Goal: Information Seeking & Learning: Learn about a topic

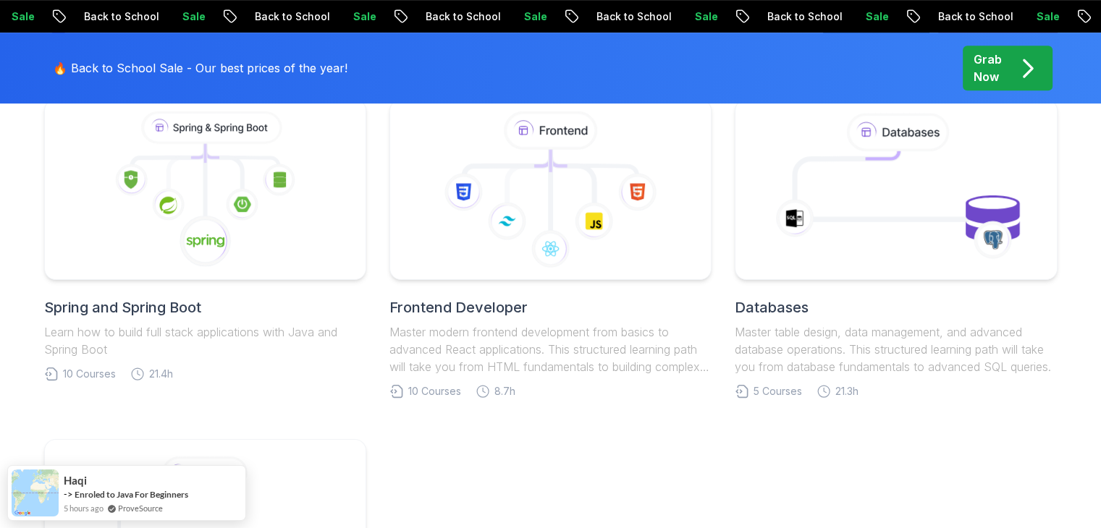
scroll to position [724, 0]
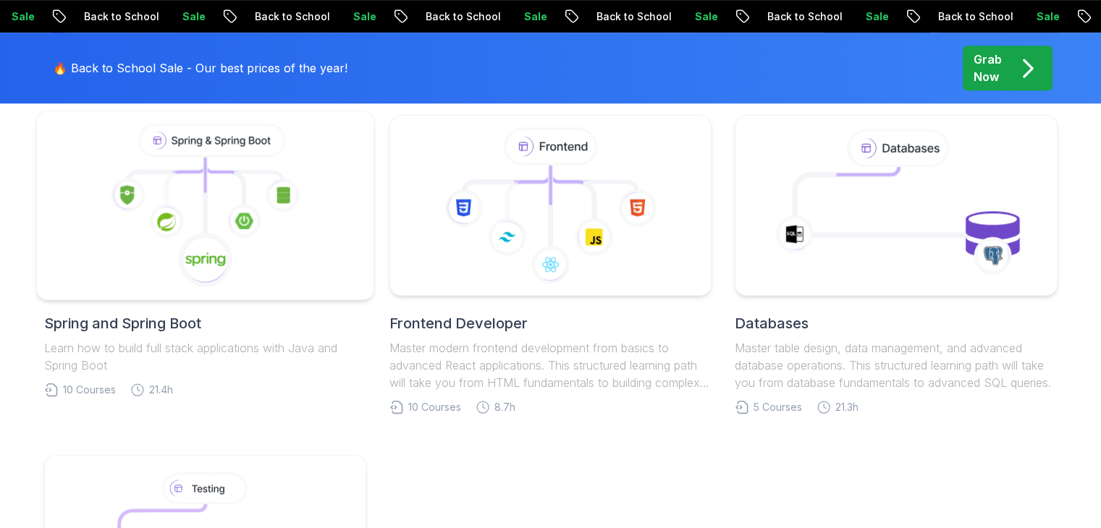
click at [164, 211] on icon at bounding box center [166, 221] width 34 height 34
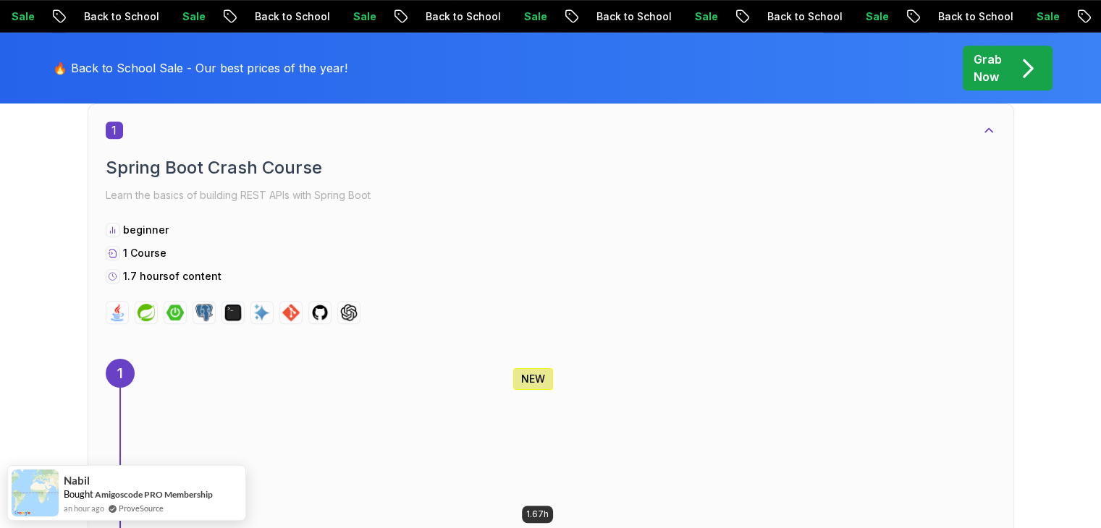
scroll to position [651, 0]
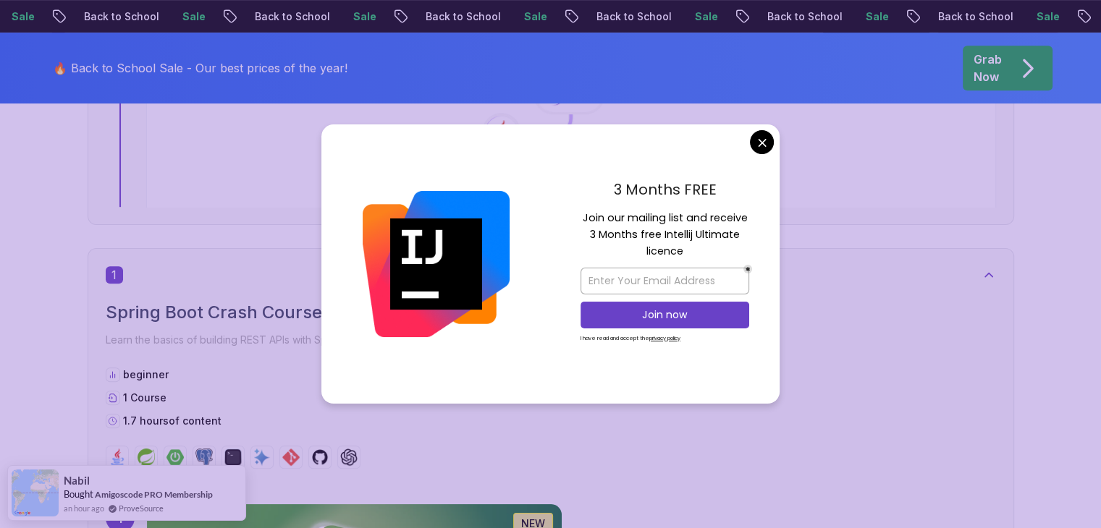
click at [750, 148] on div "3 Months FREE Join our mailing list and receive 3 Months free Intellij Ultimate…" at bounding box center [664, 263] width 229 height 279
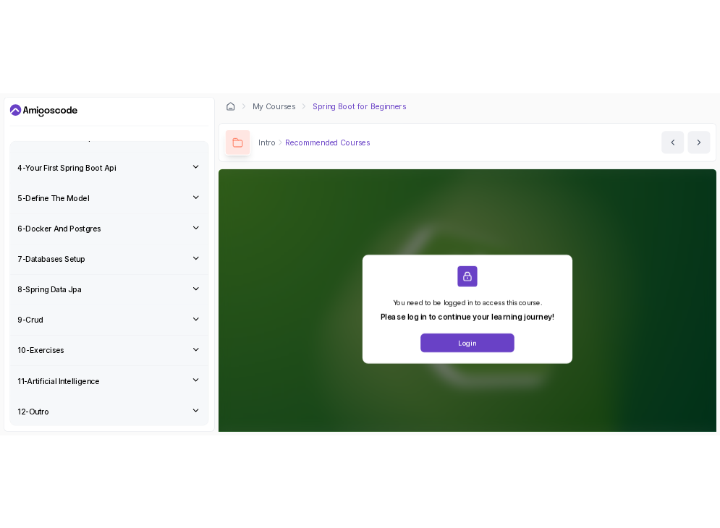
scroll to position [173, 0]
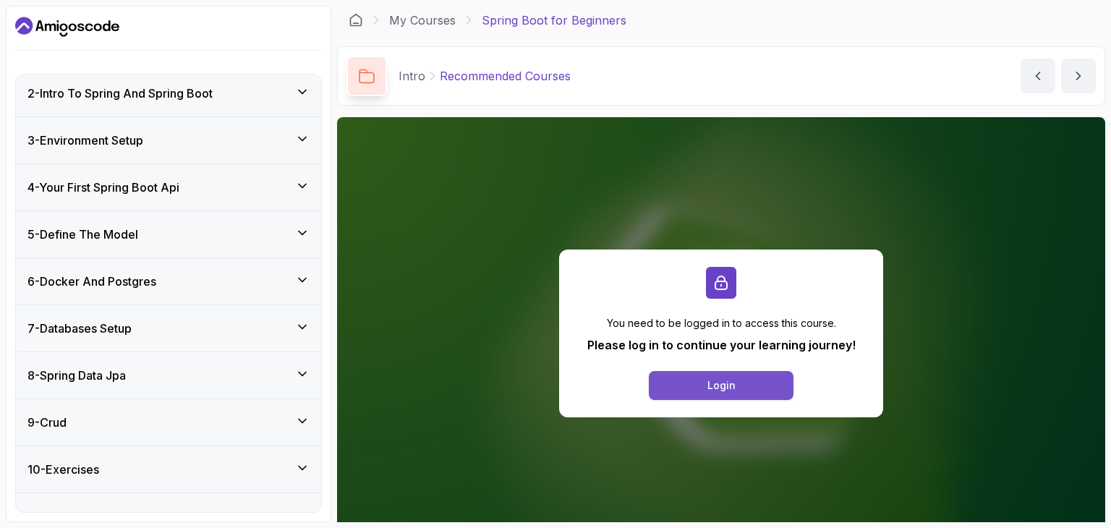
click at [764, 385] on button "Login" at bounding box center [721, 385] width 145 height 29
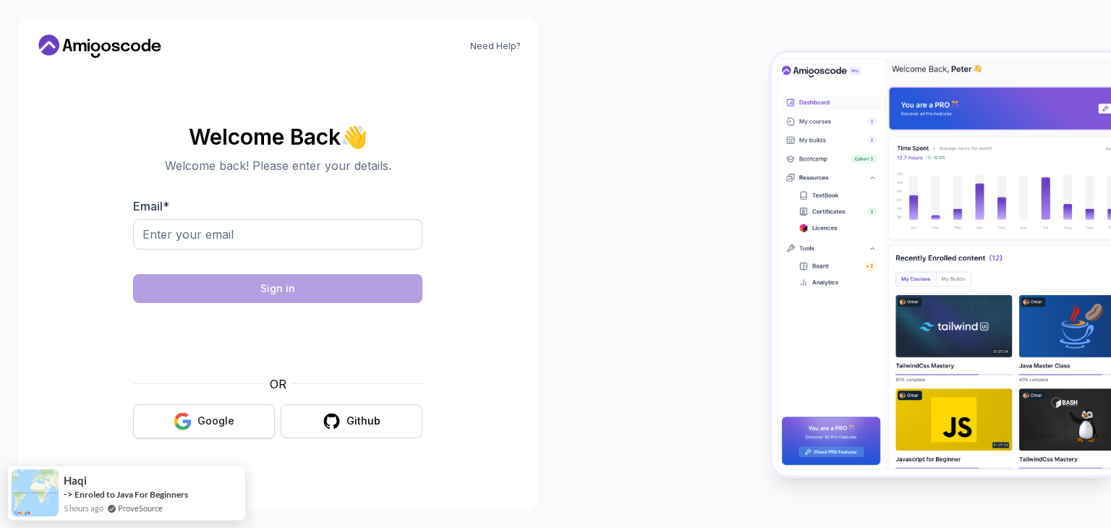
click at [211, 426] on div "Google" at bounding box center [216, 421] width 37 height 14
click at [231, 418] on div "Google" at bounding box center [216, 421] width 37 height 14
click at [213, 414] on div "Google" at bounding box center [216, 421] width 37 height 14
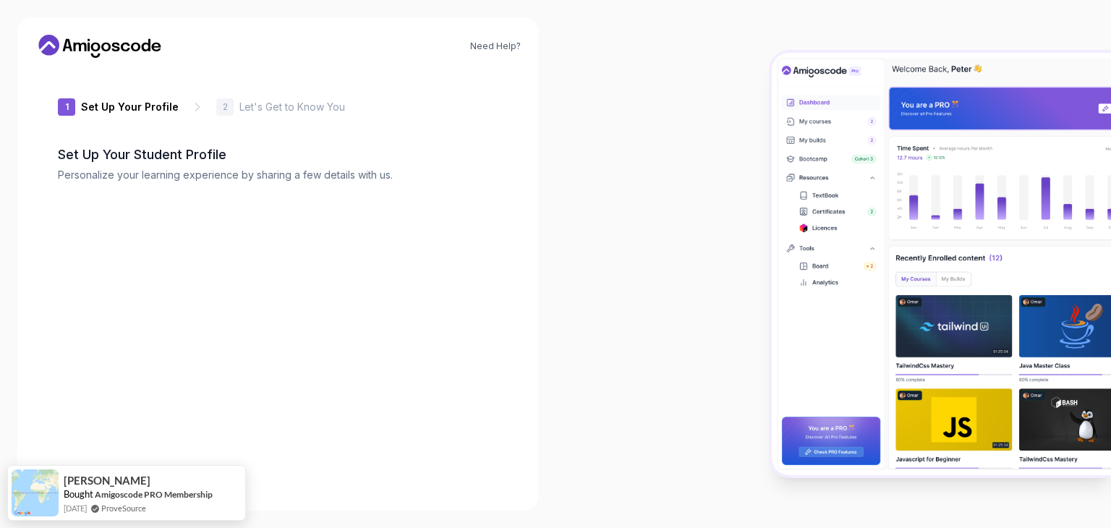
type input "livelytiger426b2"
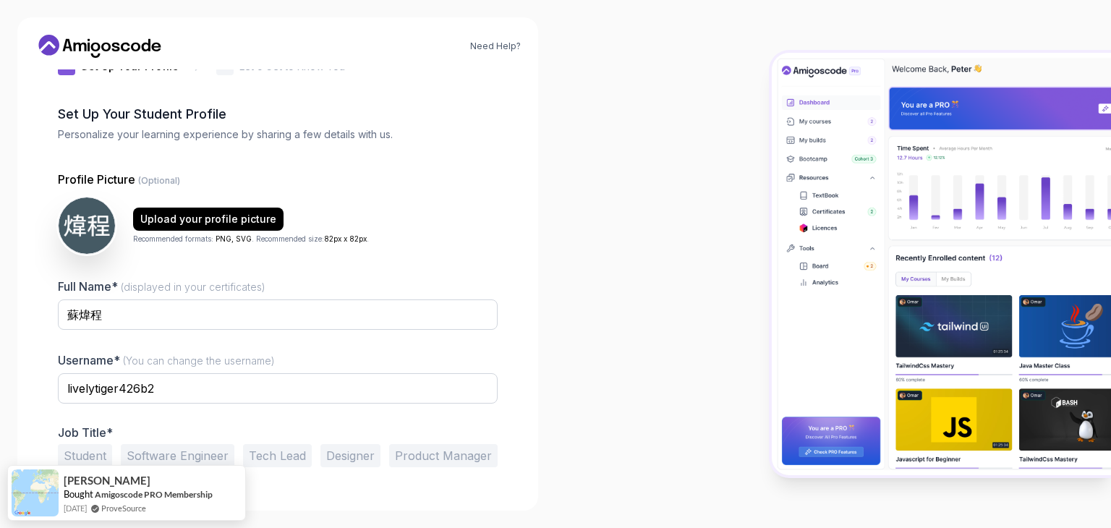
scroll to position [75, 0]
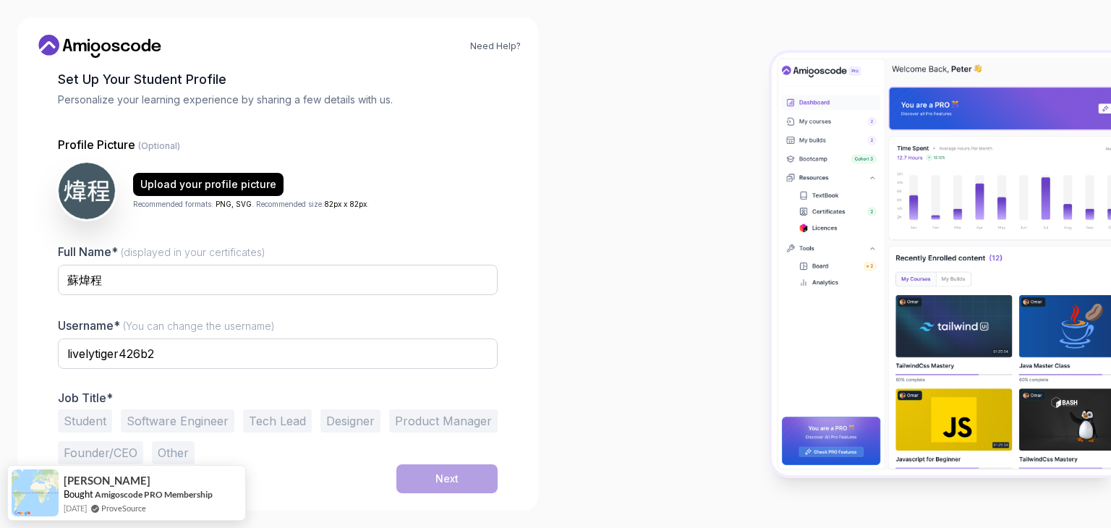
click at [94, 425] on button "Student" at bounding box center [85, 421] width 54 height 23
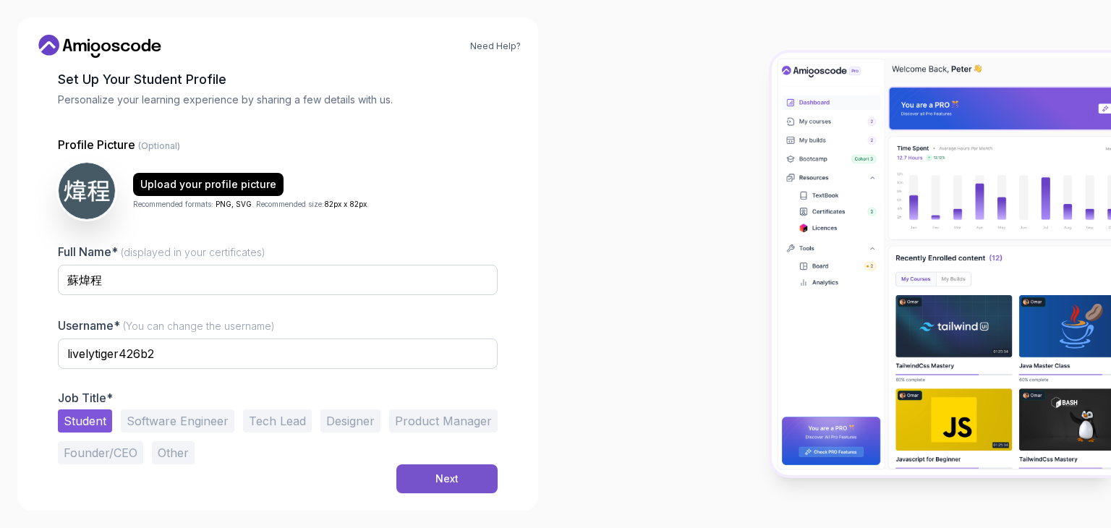
click at [425, 478] on button "Next" at bounding box center [447, 479] width 101 height 29
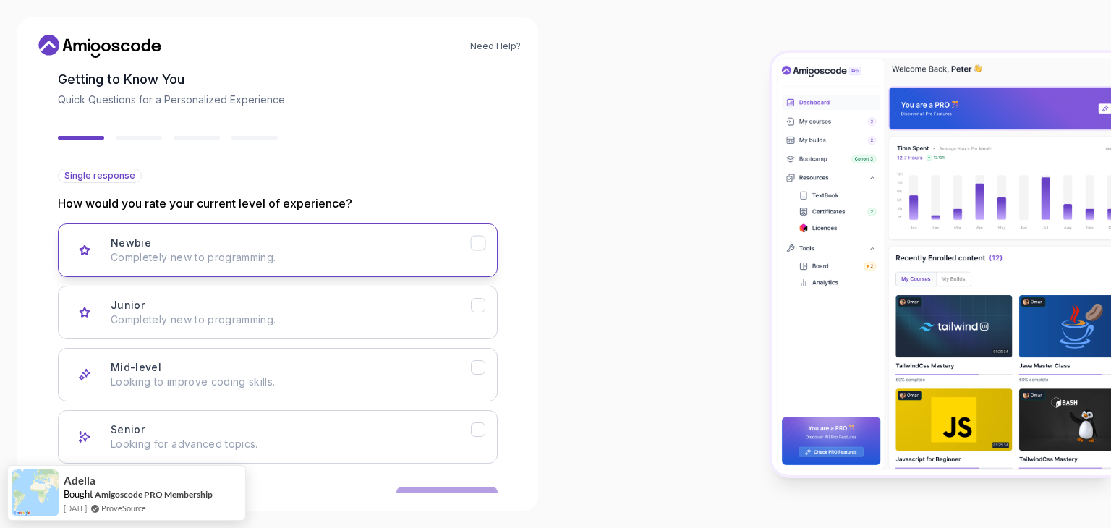
click at [331, 258] on p "Completely new to programming." at bounding box center [291, 257] width 360 height 14
click at [446, 488] on button "Next" at bounding box center [447, 501] width 101 height 29
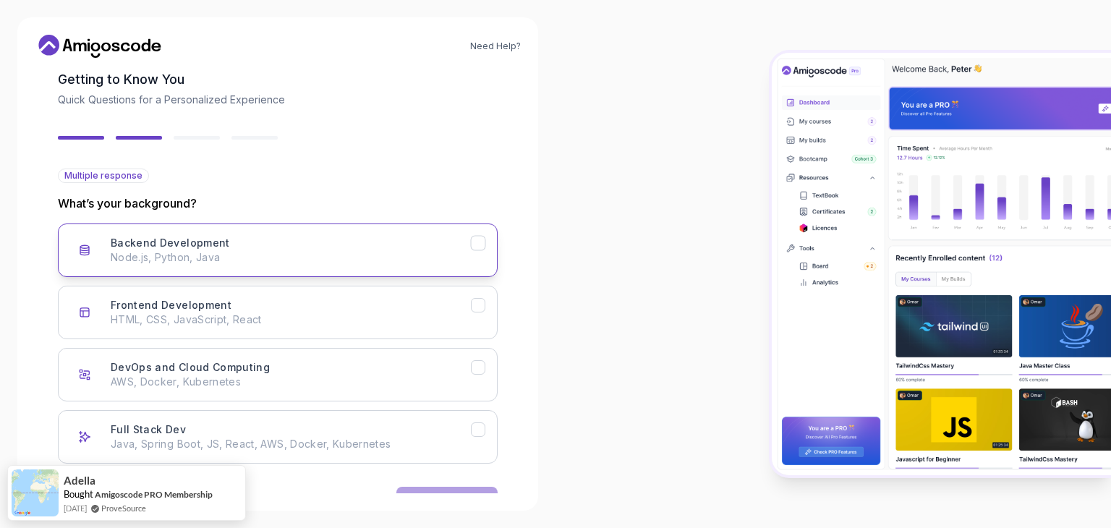
click at [455, 230] on button "Backend Development Node.js, Python, Java" at bounding box center [278, 251] width 440 height 54
click at [438, 490] on button "Next" at bounding box center [447, 501] width 101 height 29
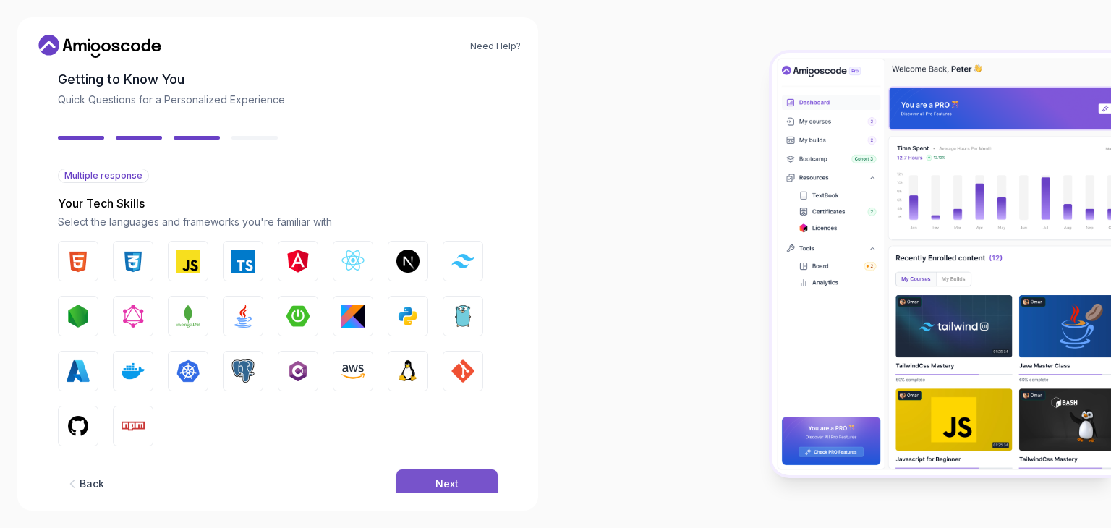
click at [436, 482] on div "Next" at bounding box center [447, 484] width 23 height 14
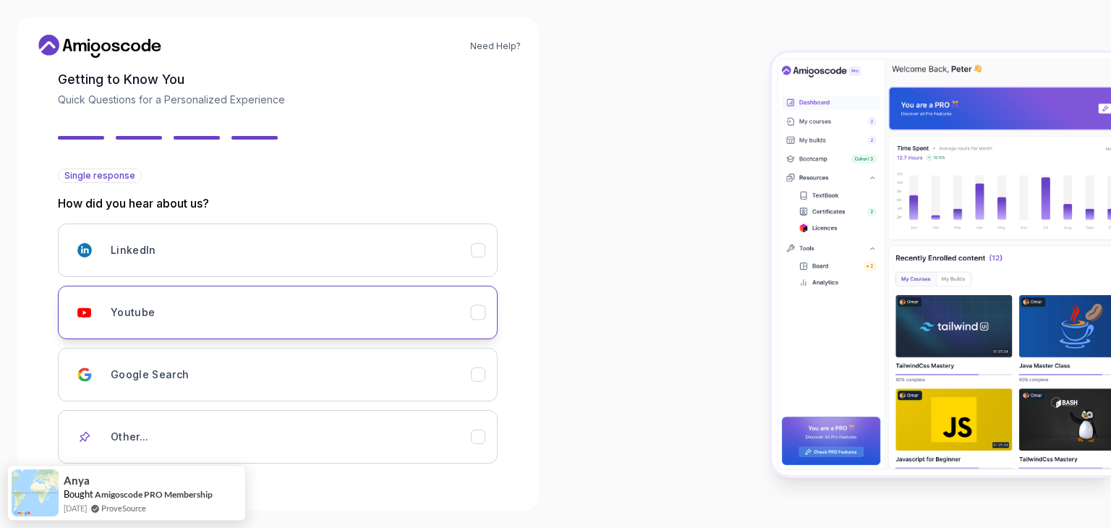
click at [379, 315] on div "Youtube" at bounding box center [291, 312] width 360 height 29
click at [41, 423] on div "2 Let's Get to Know You 1 Set Up Your Profile 2 Let's Get to Know You Getting t…" at bounding box center [278, 281] width 486 height 424
click at [43, 410] on div "2 Let's Get to Know You 1 Set Up Your Profile 2 Let's Get to Know You Getting t…" at bounding box center [278, 206] width 486 height 424
click at [321, 88] on h2 "Getting to Know You" at bounding box center [278, 79] width 440 height 20
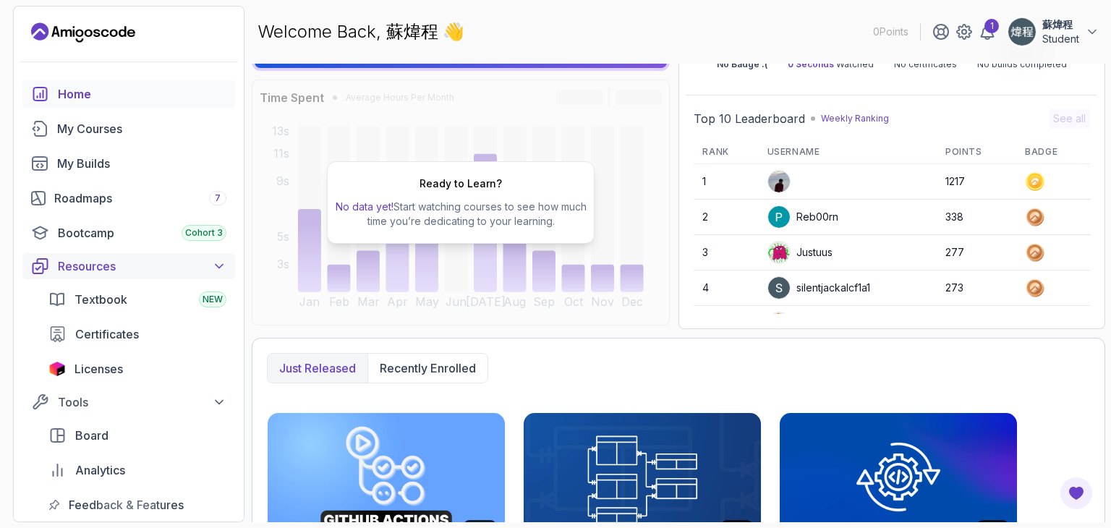
scroll to position [98, 0]
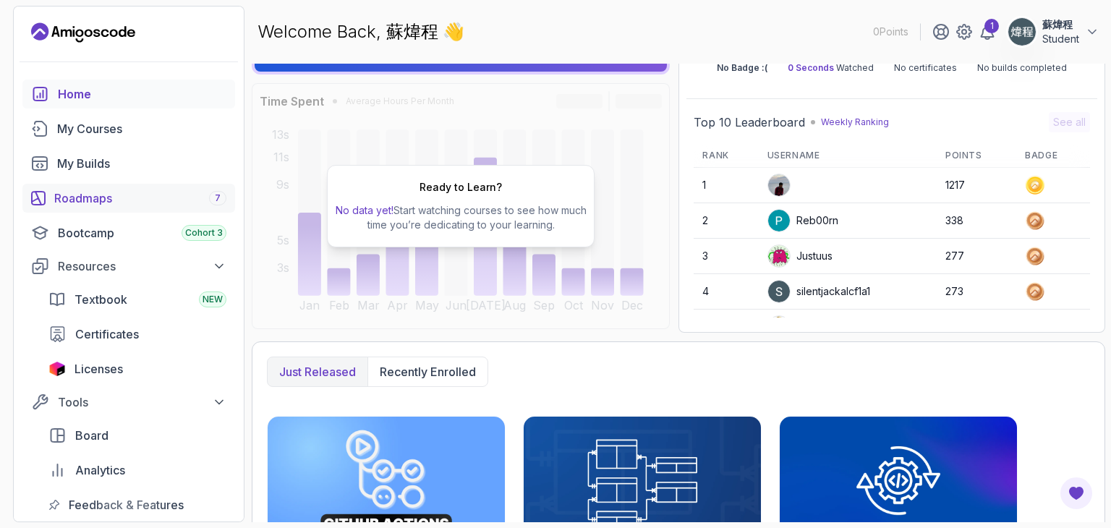
click at [103, 202] on div "Roadmaps 7" at bounding box center [140, 198] width 172 height 17
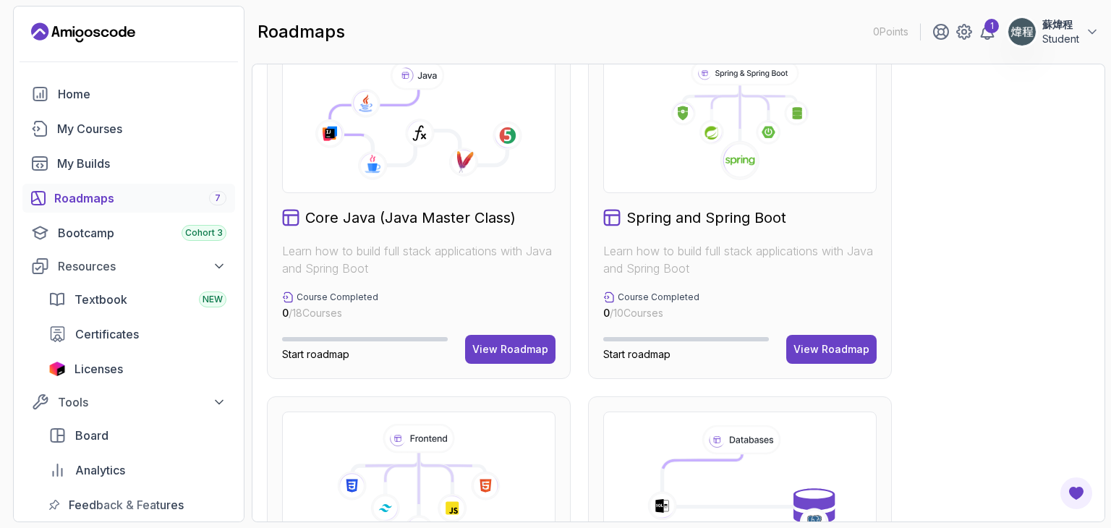
scroll to position [434, 0]
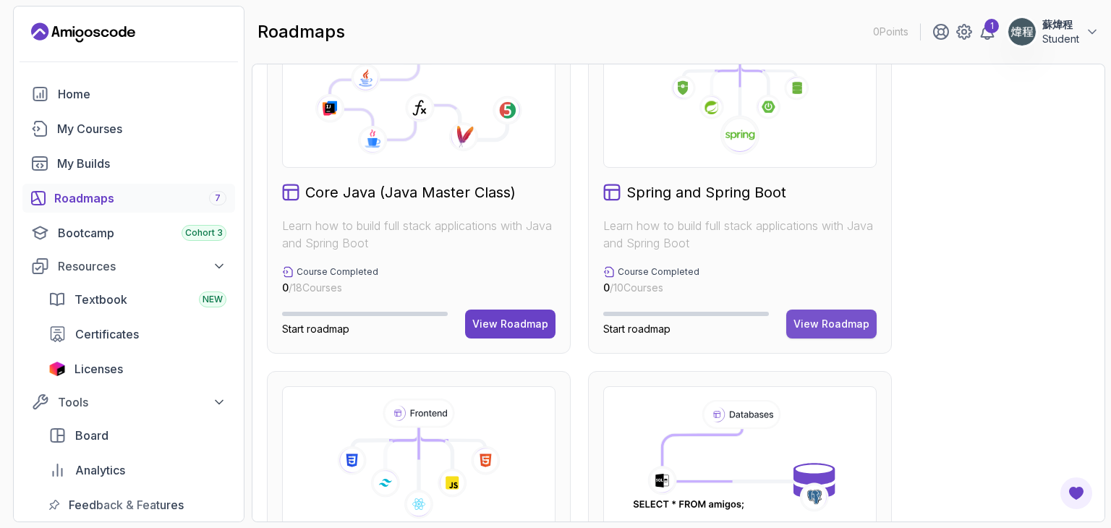
click at [820, 325] on div "View Roadmap" at bounding box center [832, 324] width 76 height 14
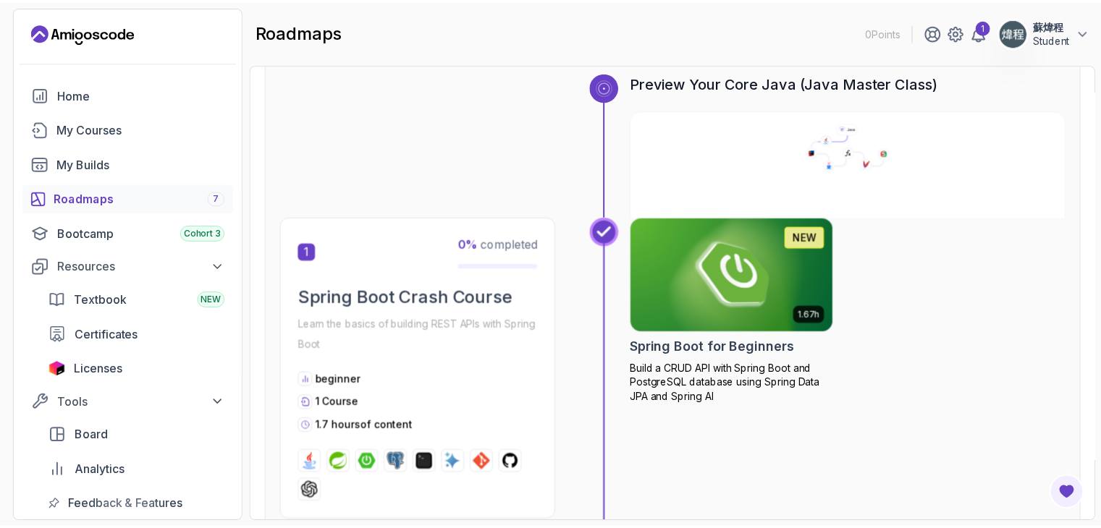
scroll to position [521, 0]
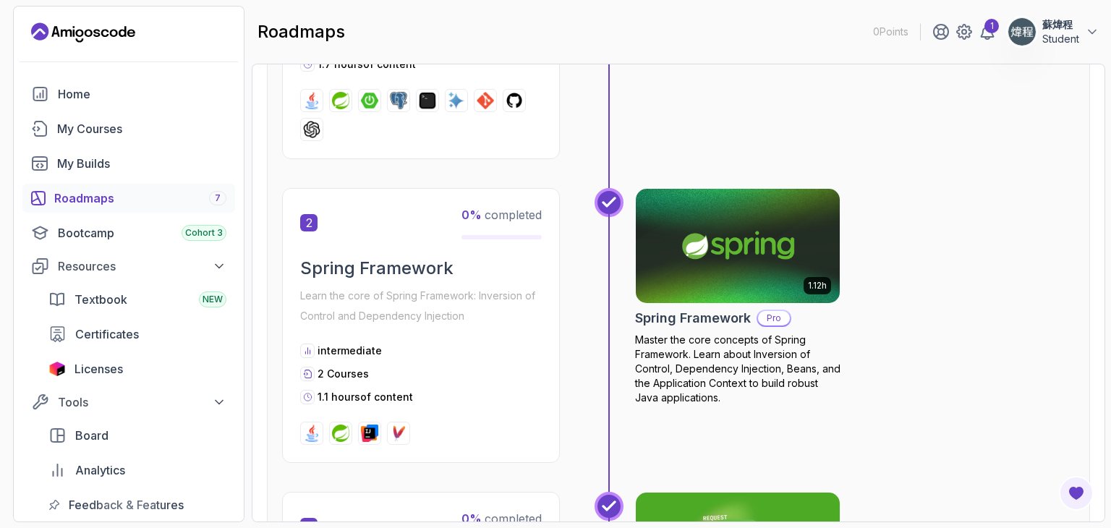
click at [722, 265] on img at bounding box center [738, 246] width 214 height 120
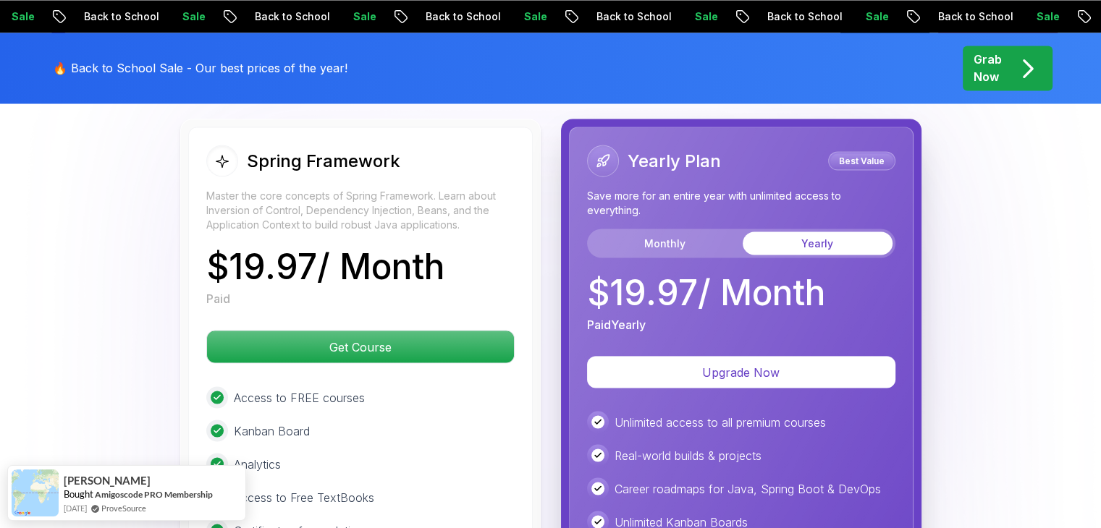
scroll to position [2605, 0]
